Goal: Information Seeking & Learning: Compare options

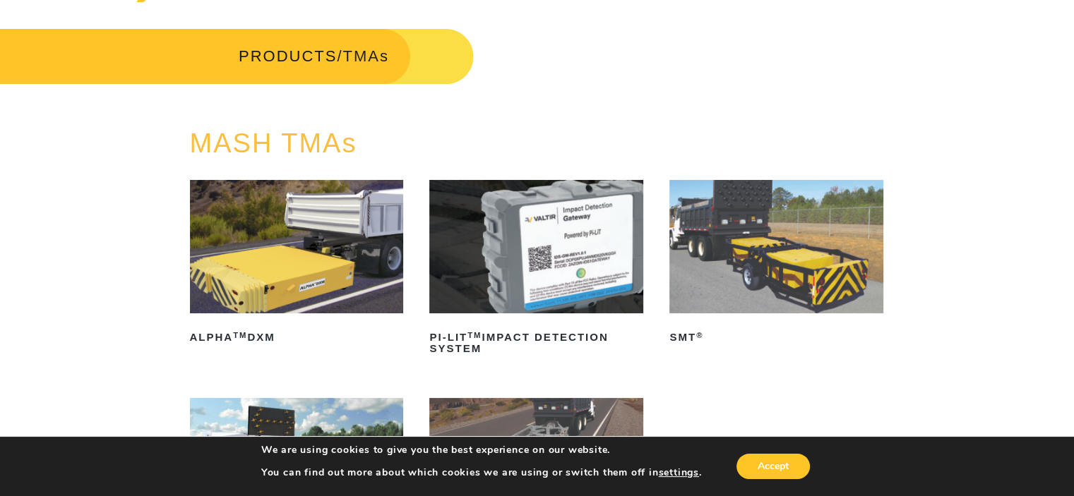
scroll to position [71, 0]
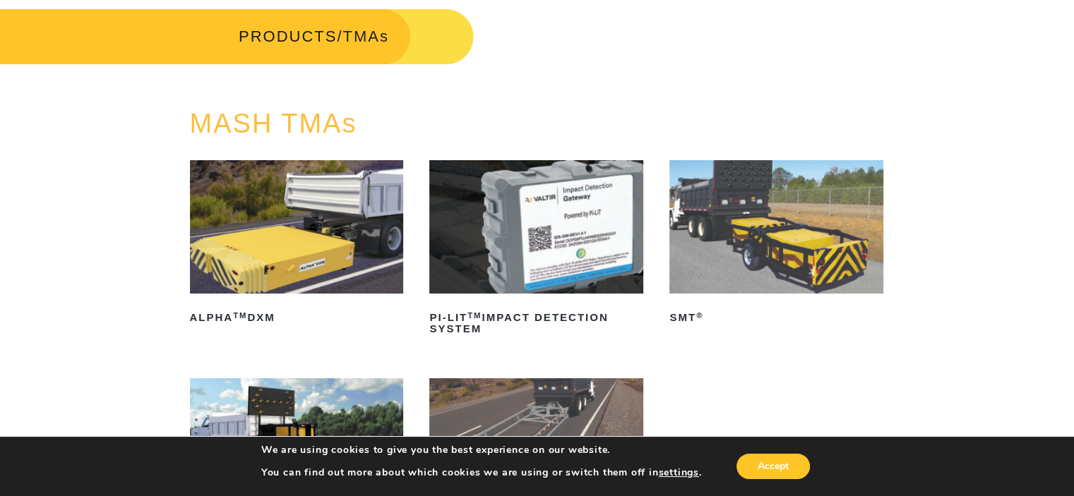
click at [325, 220] on img at bounding box center [297, 226] width 214 height 133
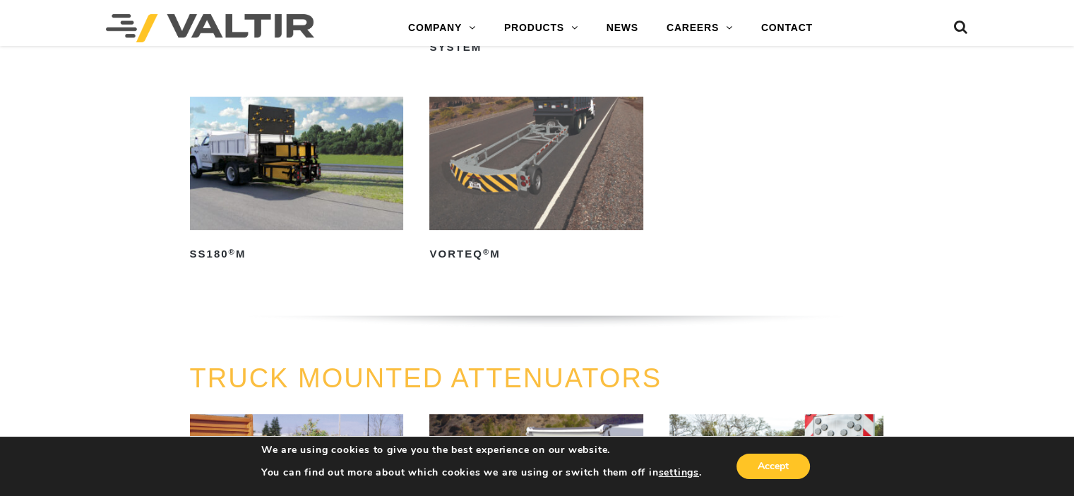
scroll to position [353, 0]
click at [323, 174] on img at bounding box center [297, 162] width 214 height 133
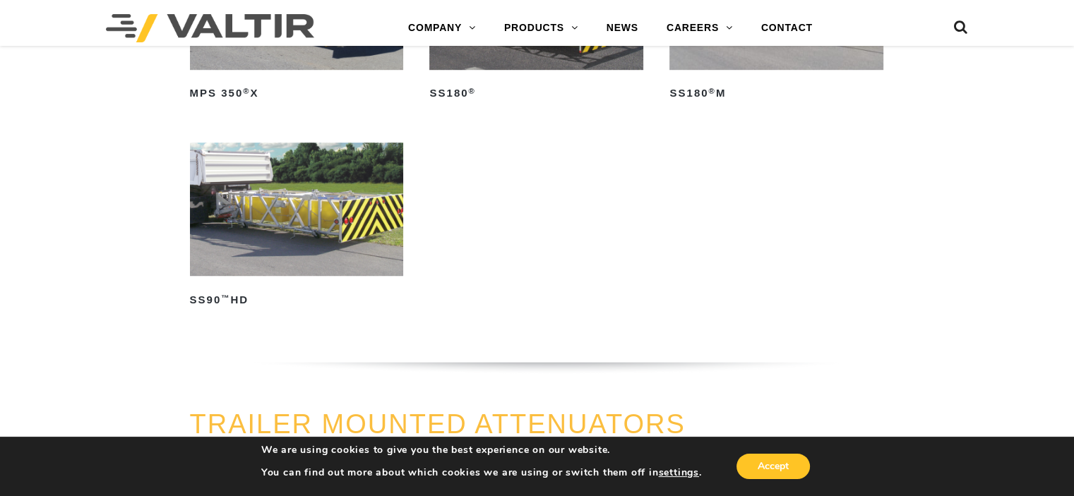
scroll to position [1130, 0]
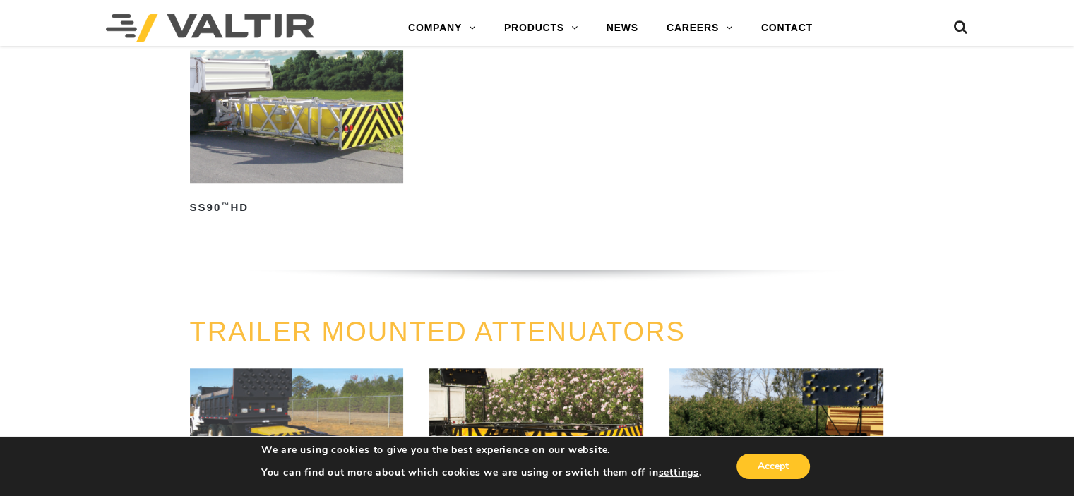
click at [324, 131] on img at bounding box center [297, 116] width 214 height 133
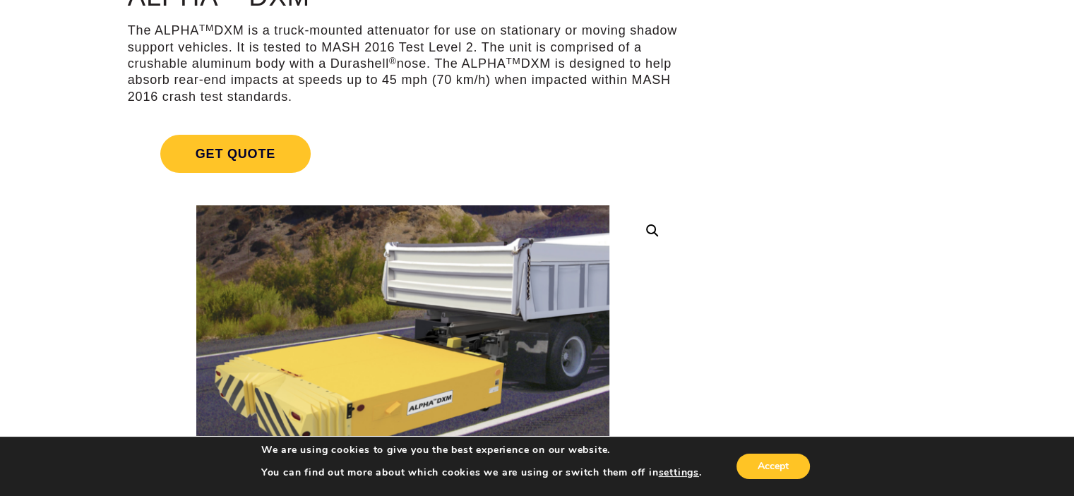
scroll to position [212, 0]
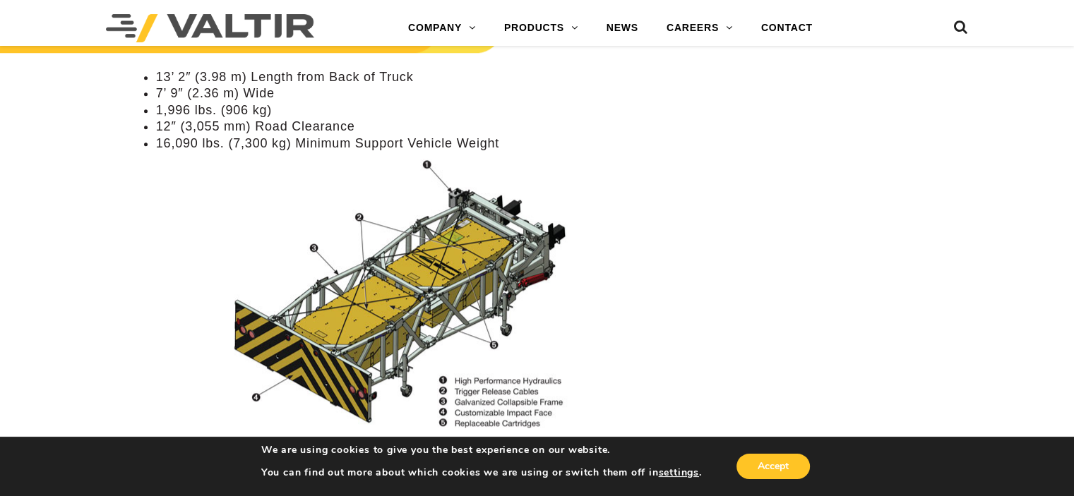
scroll to position [1271, 0]
